Goal: Task Accomplishment & Management: Manage account settings

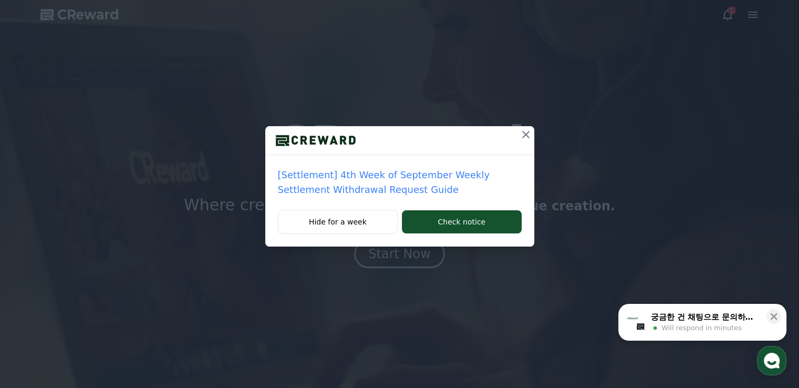
click at [452, 178] on p "[Settlement] 4th Week of September Weekly Settlement Withdrawal Request Guide" at bounding box center [400, 182] width 244 height 29
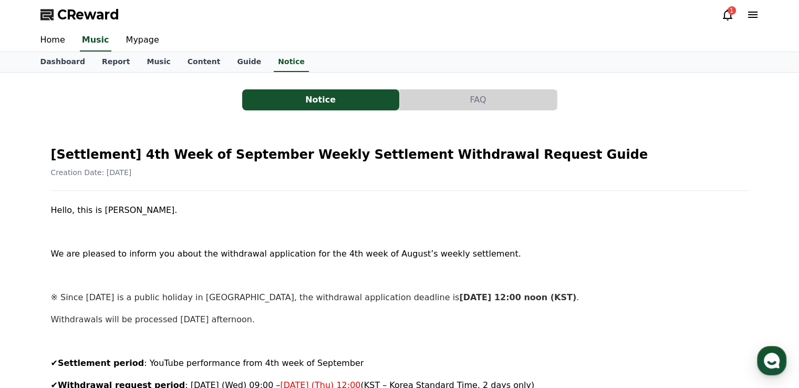
click at [730, 15] on icon at bounding box center [727, 14] width 9 height 11
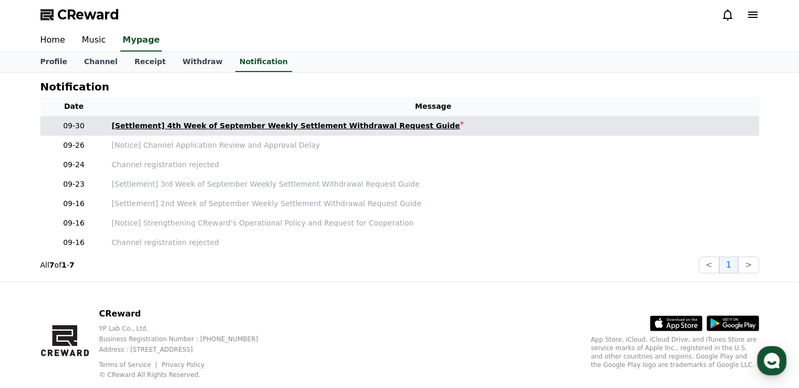
click at [377, 124] on div "[Settlement] 4th Week of September Weekly Settlement Withdrawal Request Guide" at bounding box center [286, 125] width 348 height 11
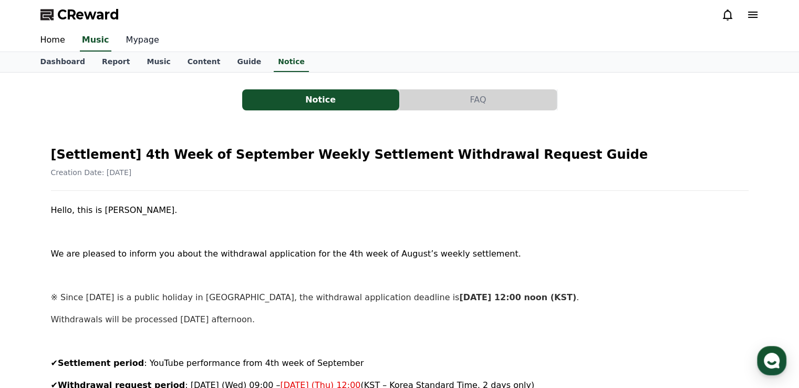
click at [136, 43] on link "Mypage" at bounding box center [143, 40] width 50 height 22
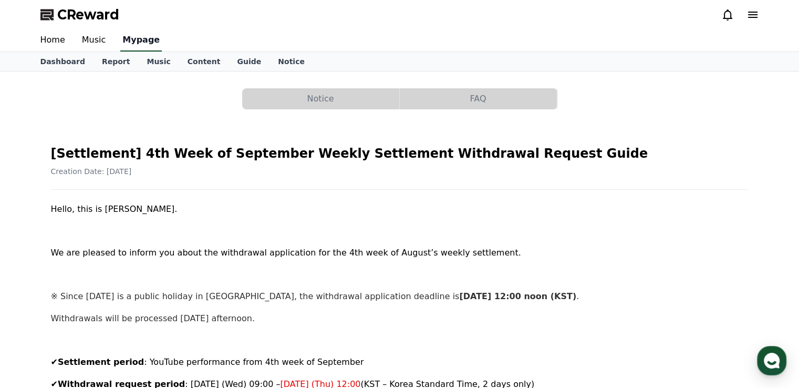
select select "**********"
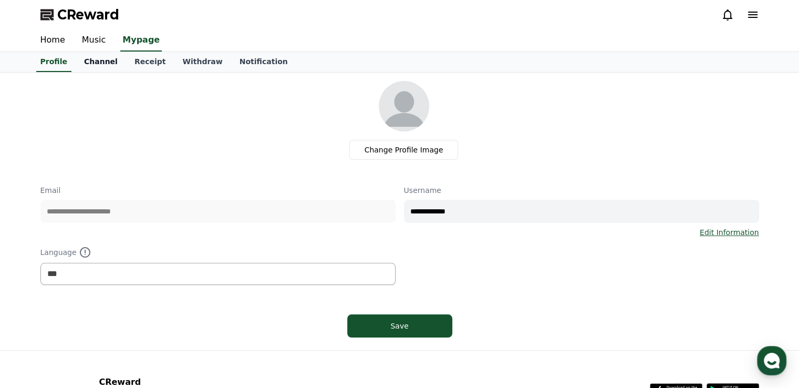
click at [104, 57] on link "Channel" at bounding box center [101, 62] width 50 height 20
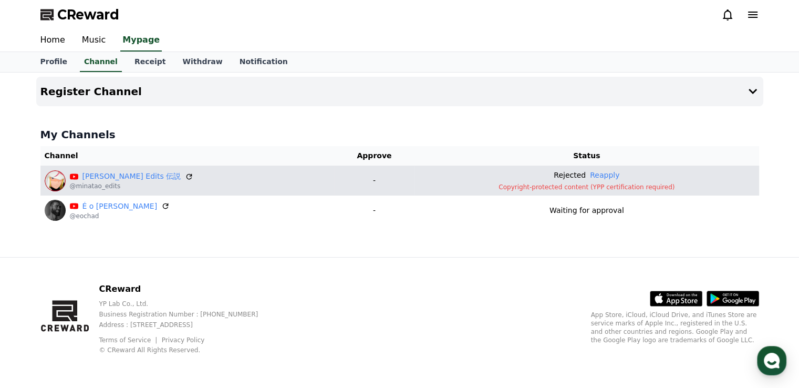
drag, startPoint x: 214, startPoint y: 181, endPoint x: 191, endPoint y: 173, distance: 24.6
click at [191, 173] on div "Minatão Edits 伝説 @minatao_edits" at bounding box center [187, 180] width 285 height 21
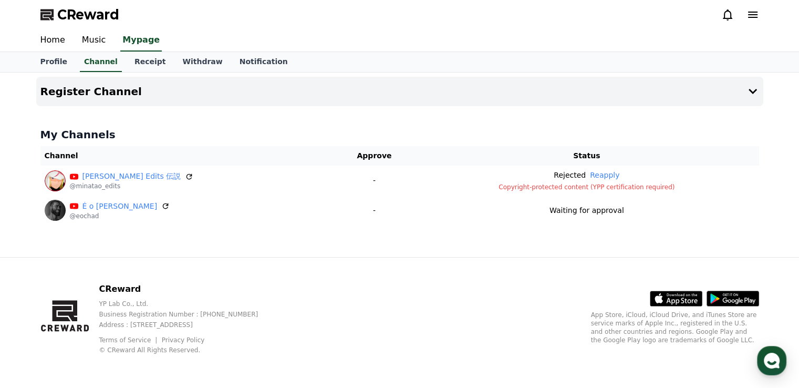
click at [104, 273] on div "CReward YP Lab Co., Ltd. Business Registration Number : 655-81-03655 Address : …" at bounding box center [400, 322] width 736 height 130
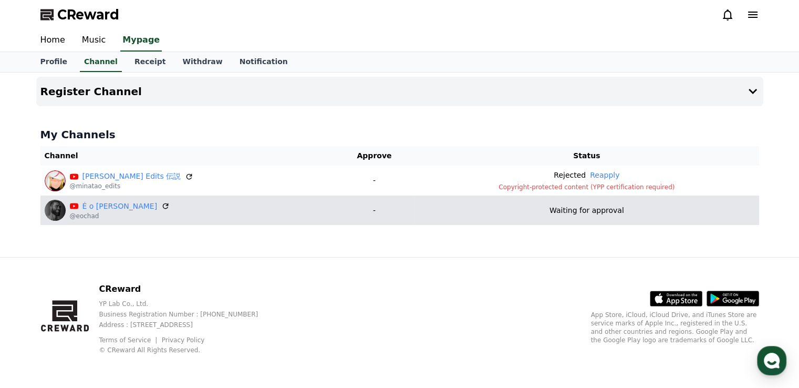
drag, startPoint x: 138, startPoint y: 209, endPoint x: 123, endPoint y: 220, distance: 18.8
click at [123, 220] on td "É o Chad @eochad" at bounding box center [187, 209] width 294 height 29
click at [161, 207] on icon at bounding box center [165, 205] width 9 height 9
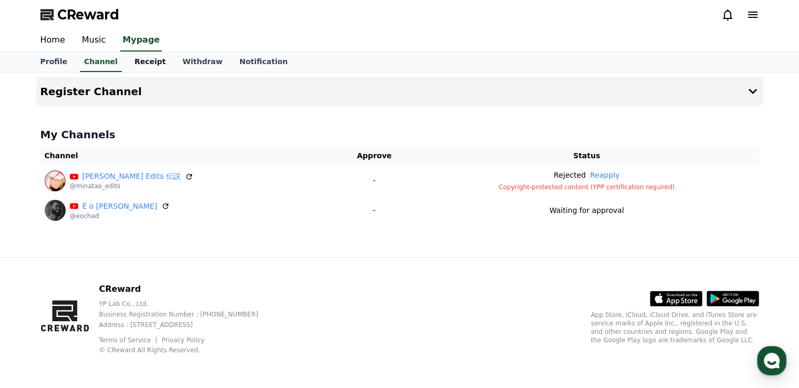
click at [149, 67] on link "Receipt" at bounding box center [150, 62] width 48 height 20
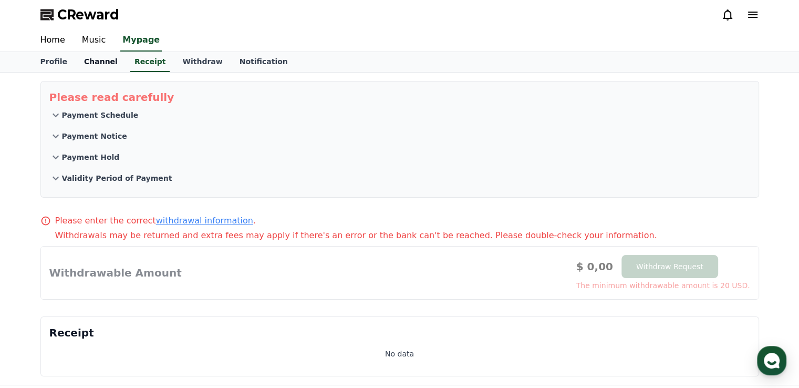
click at [100, 55] on link "Channel" at bounding box center [101, 62] width 50 height 20
